Goal: Task Accomplishment & Management: Use online tool/utility

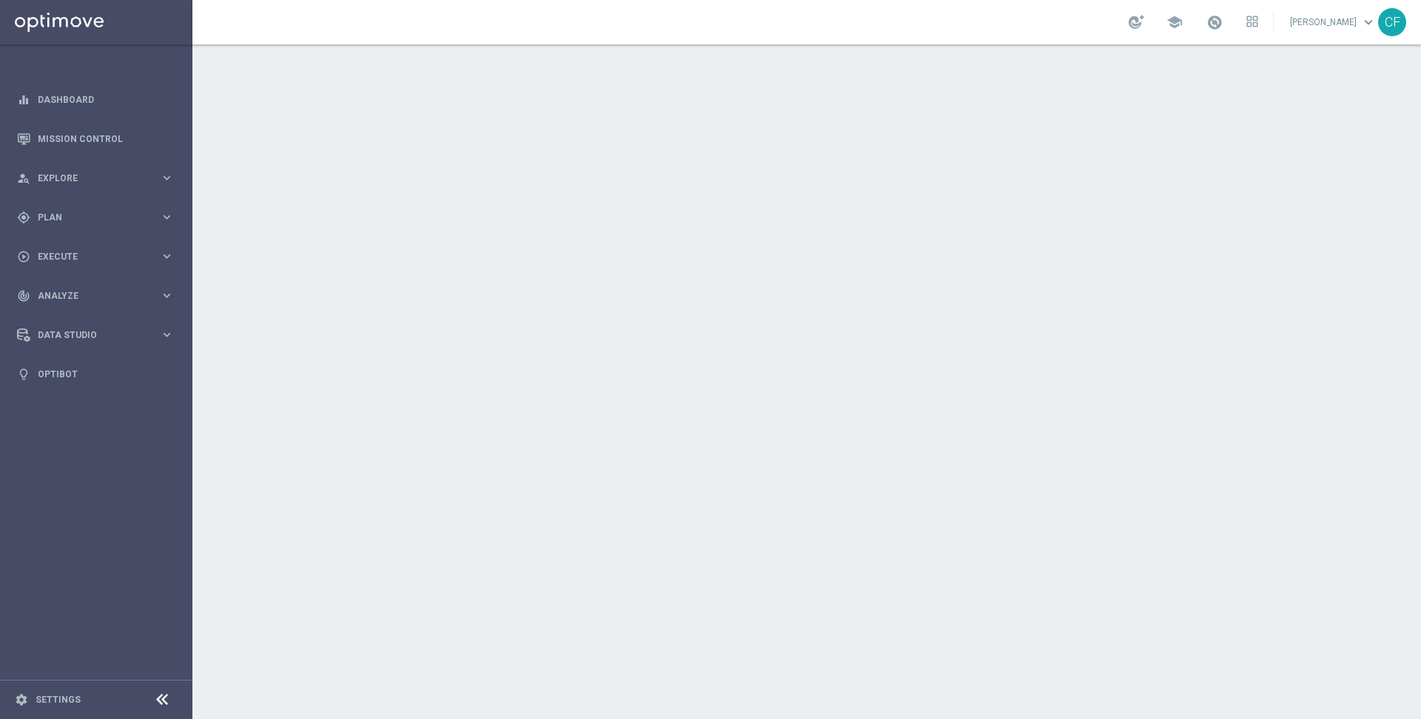
click at [1358, 24] on link "[PERSON_NAME] keyboard_arrow_down" at bounding box center [1333, 22] width 90 height 22
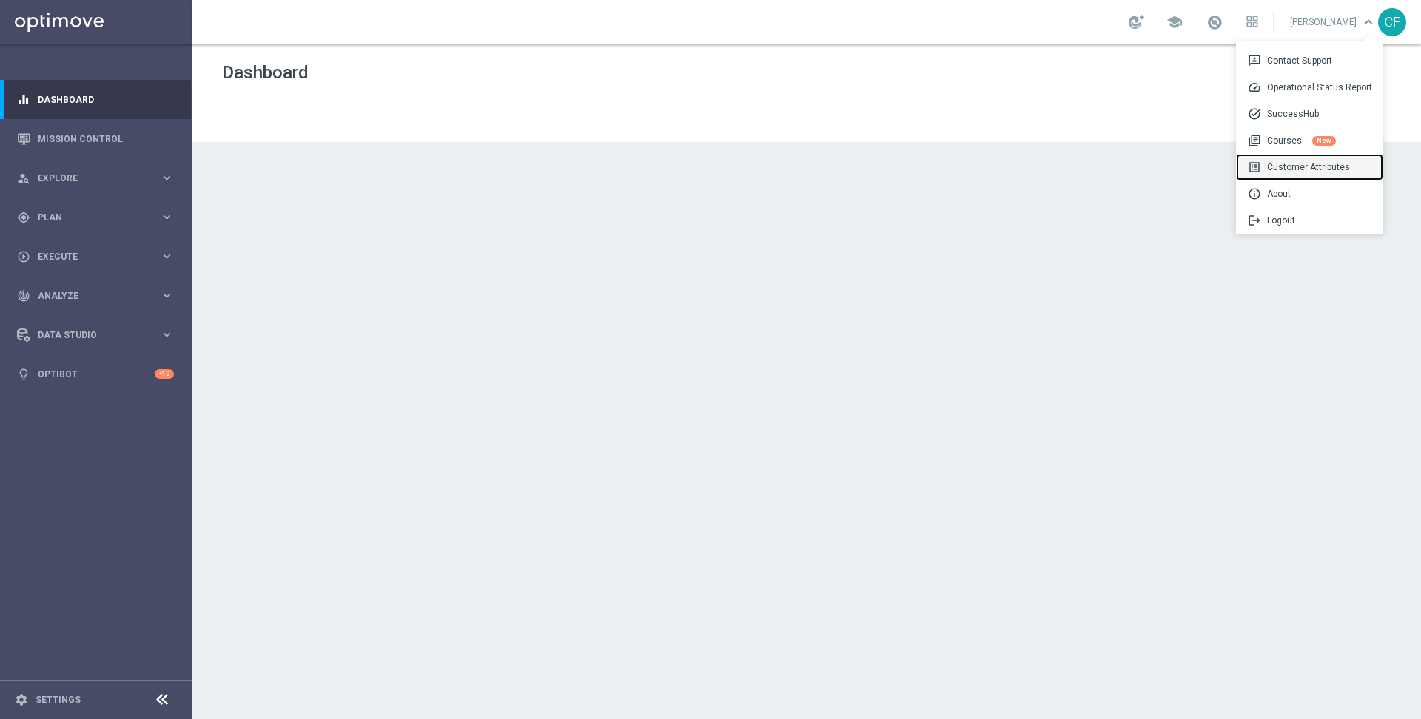
click at [1271, 163] on div "list_alt Customer Attributes" at bounding box center [1309, 167] width 147 height 27
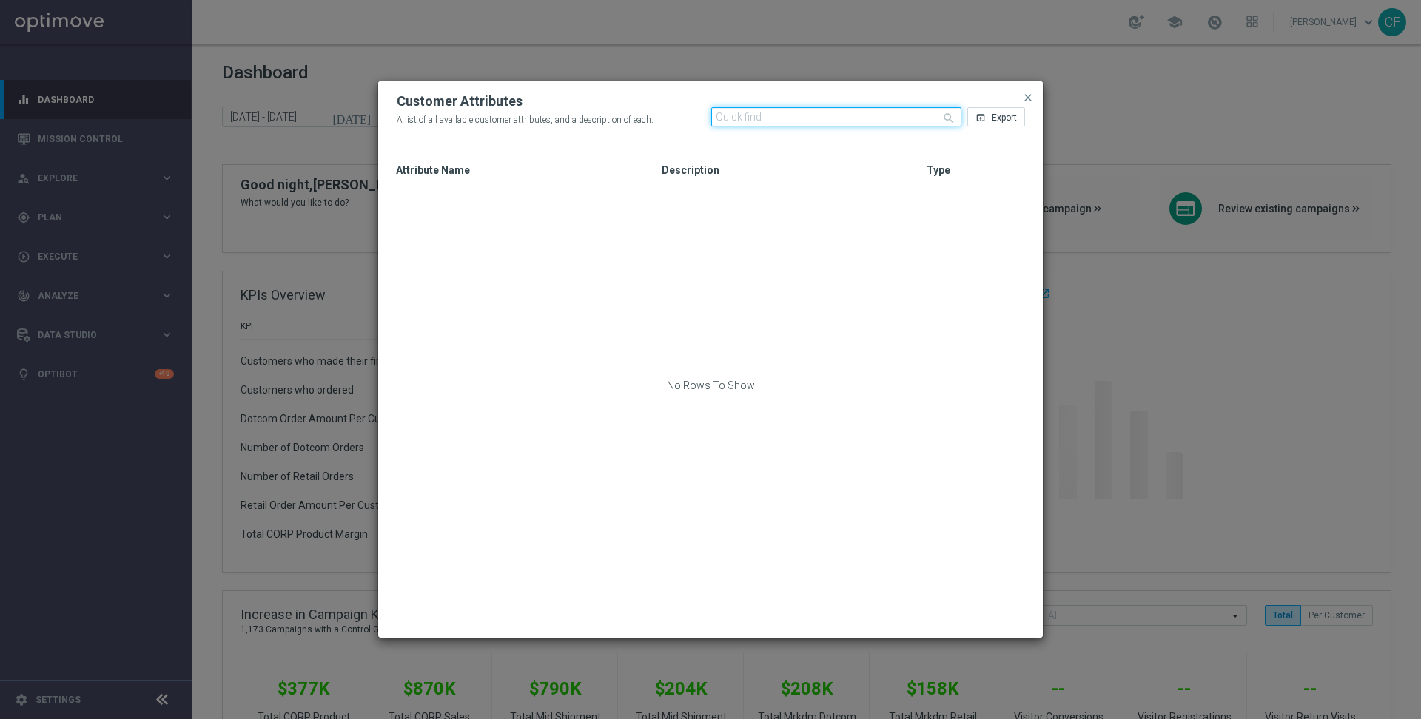
click at [813, 111] on input "text" at bounding box center [836, 116] width 251 height 19
paste input "SMS_DOTCOMNUMBER"
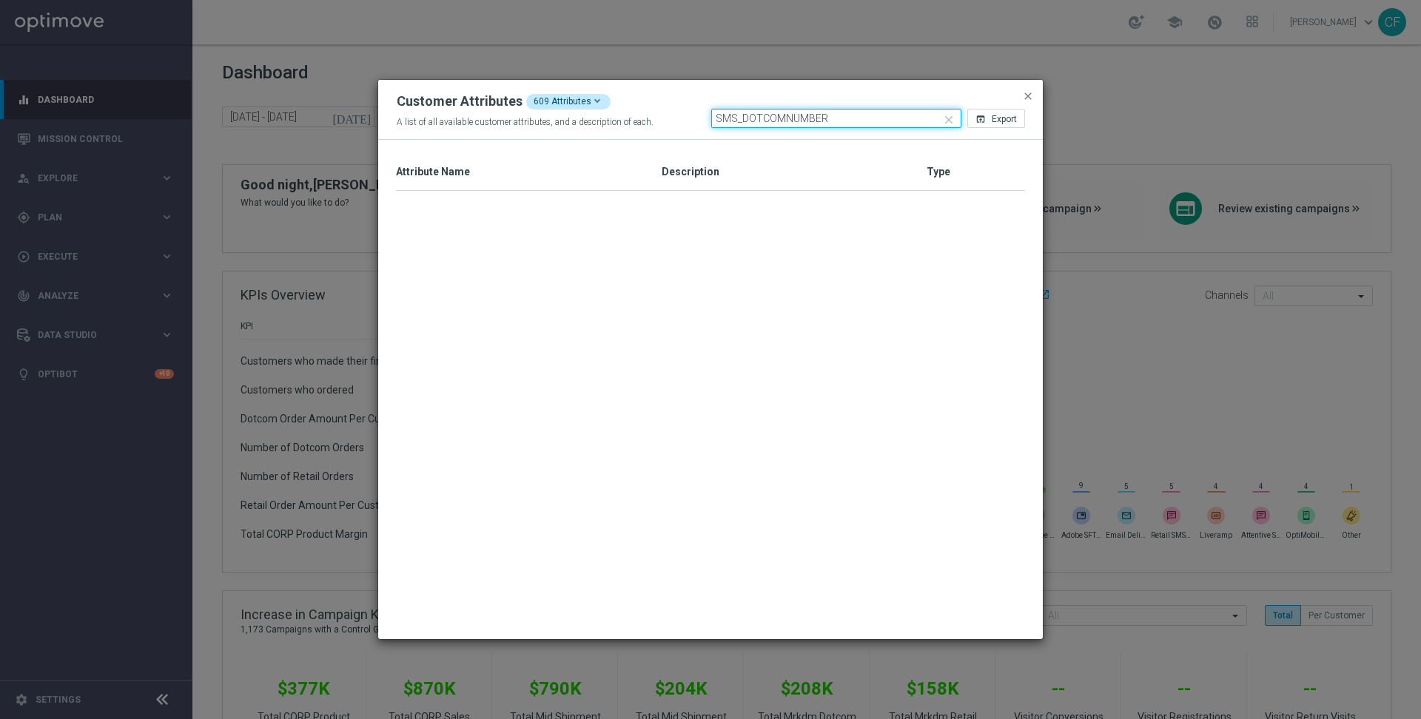
click at [784, 122] on input "SMS_DOTCOMNUMBER" at bounding box center [836, 118] width 251 height 19
drag, startPoint x: 743, startPoint y: 118, endPoint x: 682, endPoint y: 111, distance: 61.9
click at [683, 112] on div "Customer Attributes 609 Attributes A list of all available customer attributes,…" at bounding box center [711, 111] width 628 height 35
type input "DOTCOM"
